Goal: Obtain resource: Download file/media

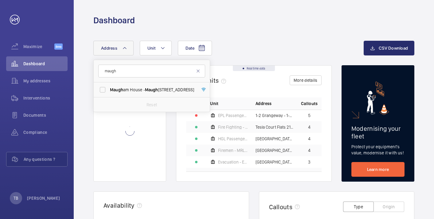
type input "maugh"
click at [150, 91] on span "Maugh" at bounding box center [151, 89] width 13 height 5
click at [109, 91] on input "[GEOGRAPHIC_DATA]" at bounding box center [102, 90] width 12 height 12
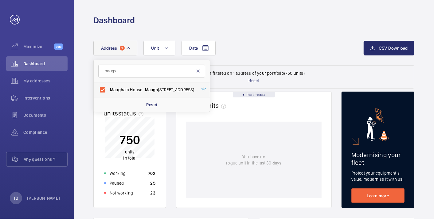
click at [125, 90] on span "[GEOGRAPHIC_DATA]" at bounding box center [152, 90] width 84 height 6
click at [109, 90] on input "[GEOGRAPHIC_DATA]" at bounding box center [102, 90] width 12 height 12
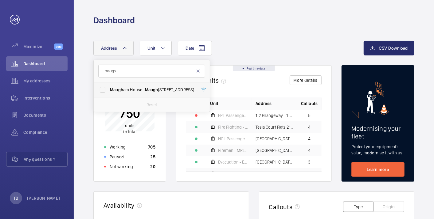
click at [125, 90] on span "[GEOGRAPHIC_DATA]" at bounding box center [152, 90] width 84 height 6
click at [109, 90] on input "[GEOGRAPHIC_DATA]" at bounding box center [102, 90] width 12 height 12
checkbox input "true"
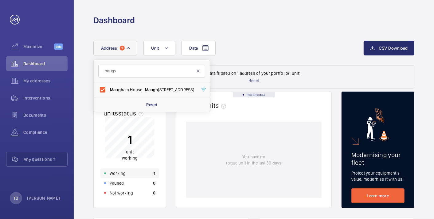
click at [145, 173] on div "Working 1" at bounding box center [129, 174] width 59 height 10
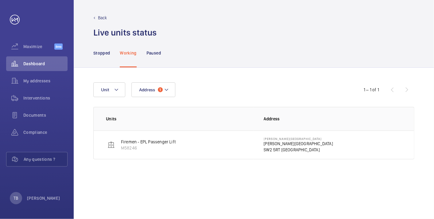
click at [270, 145] on p "[PERSON_NAME][GEOGRAPHIC_DATA]" at bounding box center [298, 144] width 69 height 6
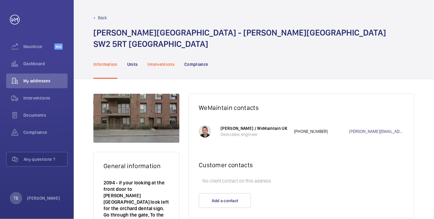
click at [160, 64] on p "Interventions" at bounding box center [161, 64] width 27 height 6
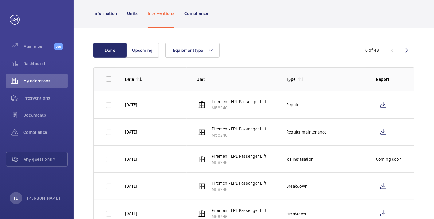
scroll to position [52, 0]
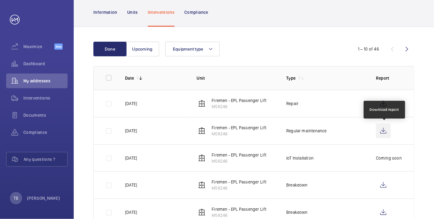
click at [381, 131] on wm-front-icon-button at bounding box center [383, 131] width 15 height 15
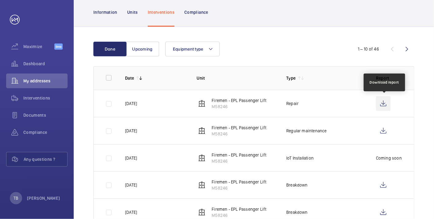
click at [384, 101] on wm-front-icon-button at bounding box center [383, 103] width 15 height 15
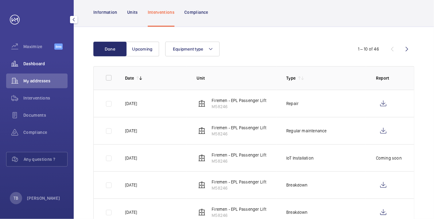
click at [54, 63] on span "Dashboard" at bounding box center [45, 64] width 44 height 6
